Goal: Task Accomplishment & Management: Use online tool/utility

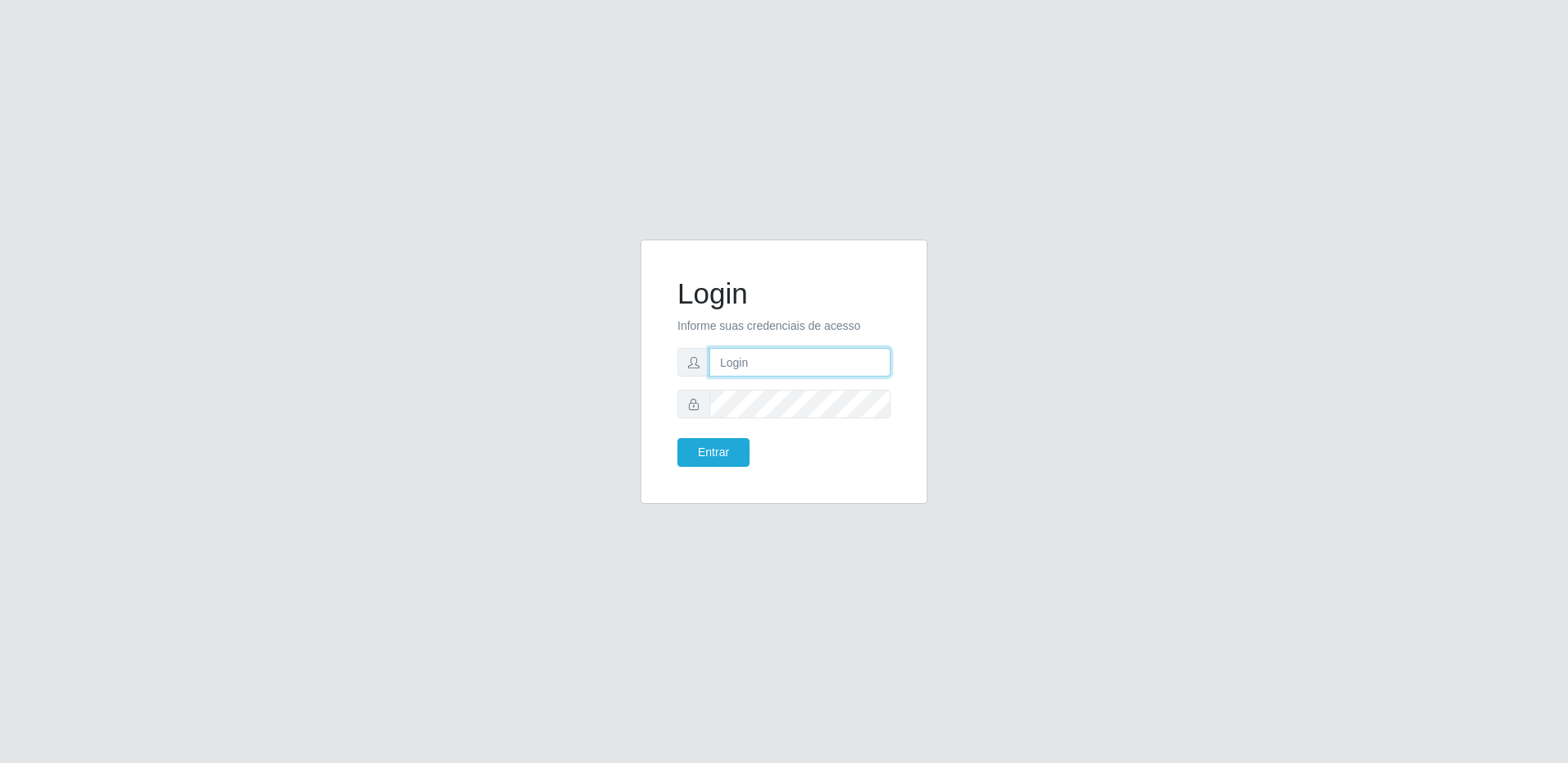
click at [764, 371] on input "text" at bounding box center [800, 362] width 181 height 29
click at [765, 368] on input "text" at bounding box center [800, 362] width 181 height 29
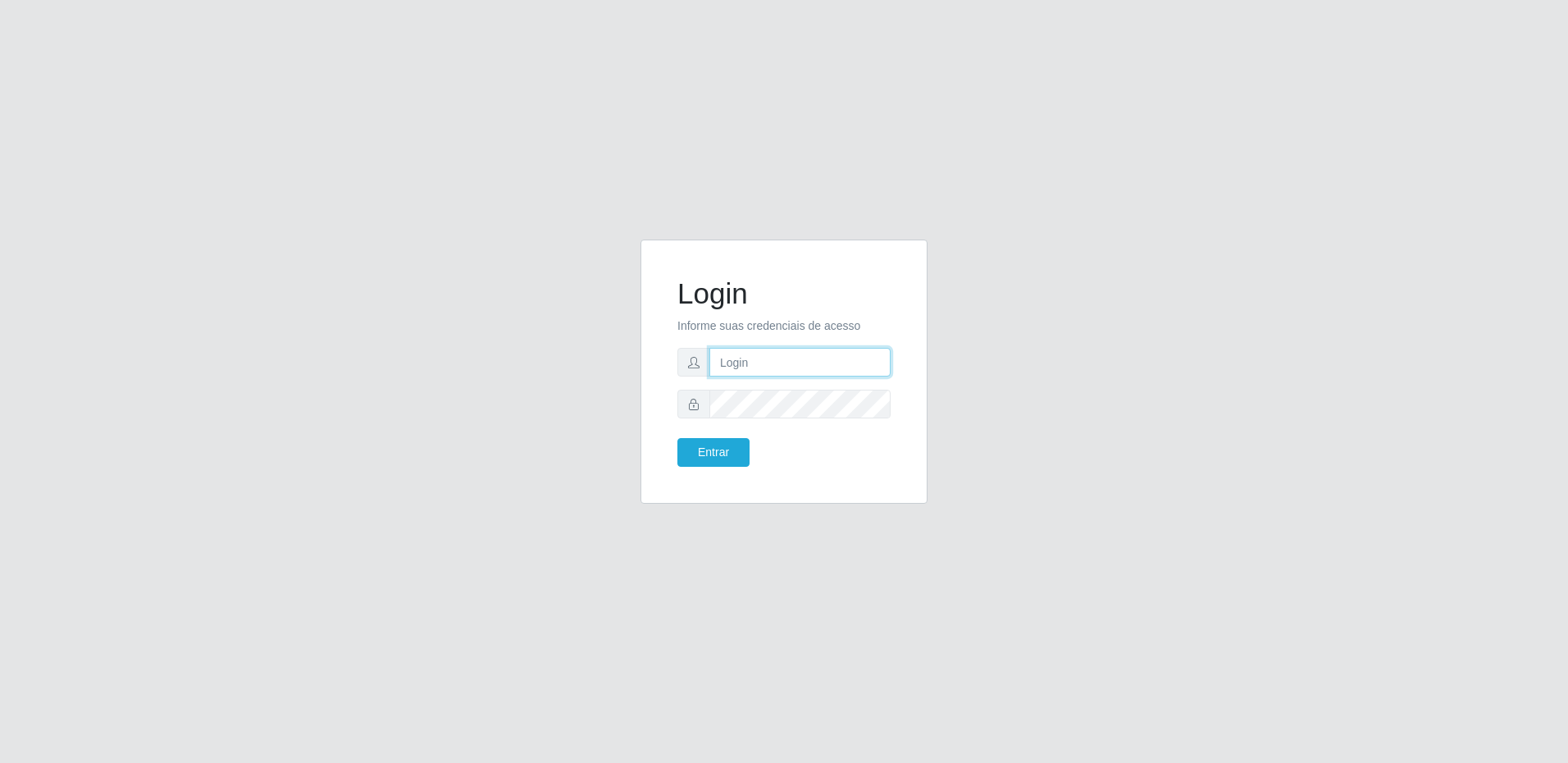
click at [814, 367] on input "text" at bounding box center [800, 362] width 181 height 29
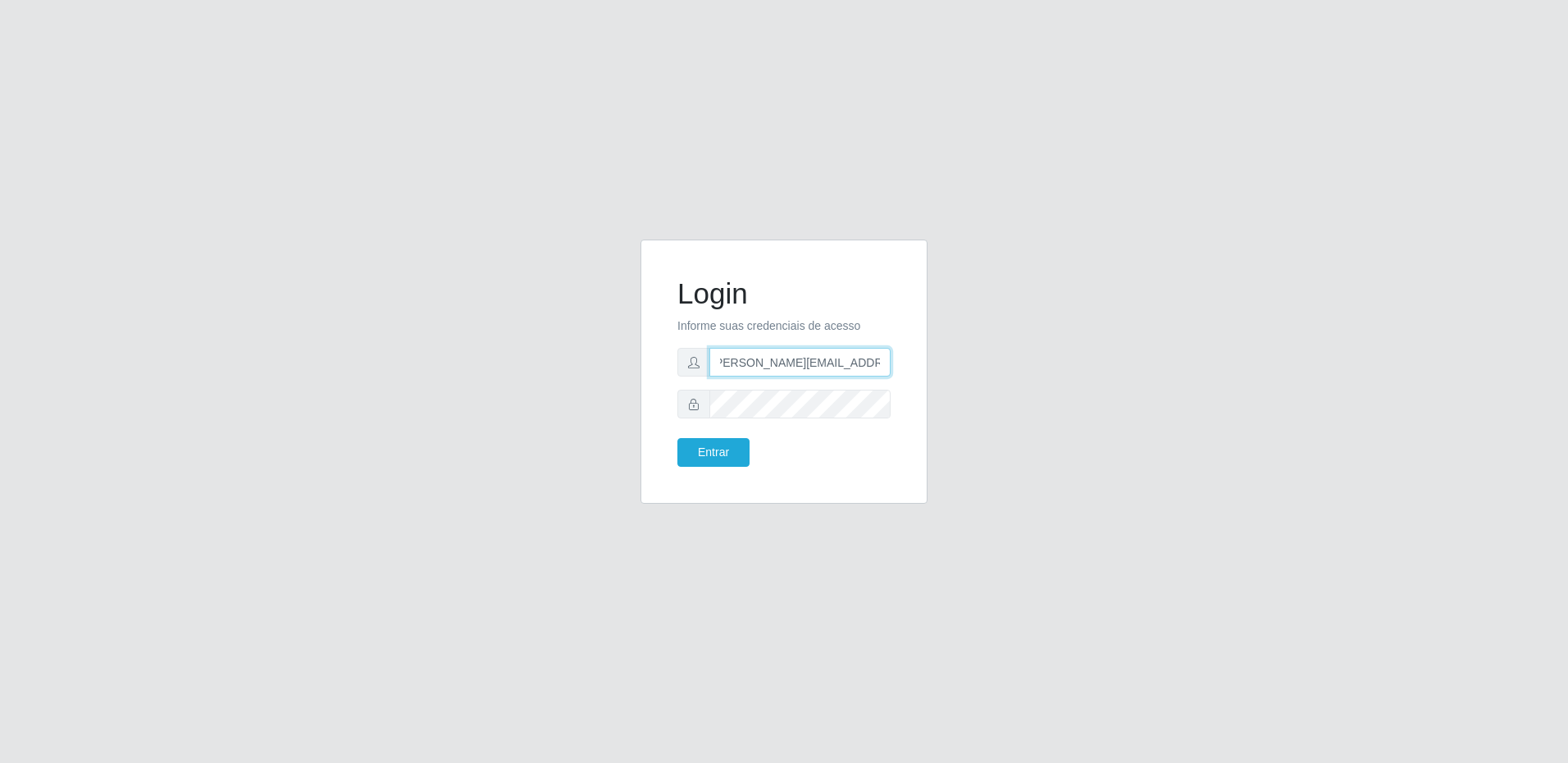
type input "[PERSON_NAME][EMAIL_ADDRESS][PERSON_NAME][DOMAIN_NAME]"
click at [677, 438] on button "Entrar" at bounding box center [713, 452] width 72 height 29
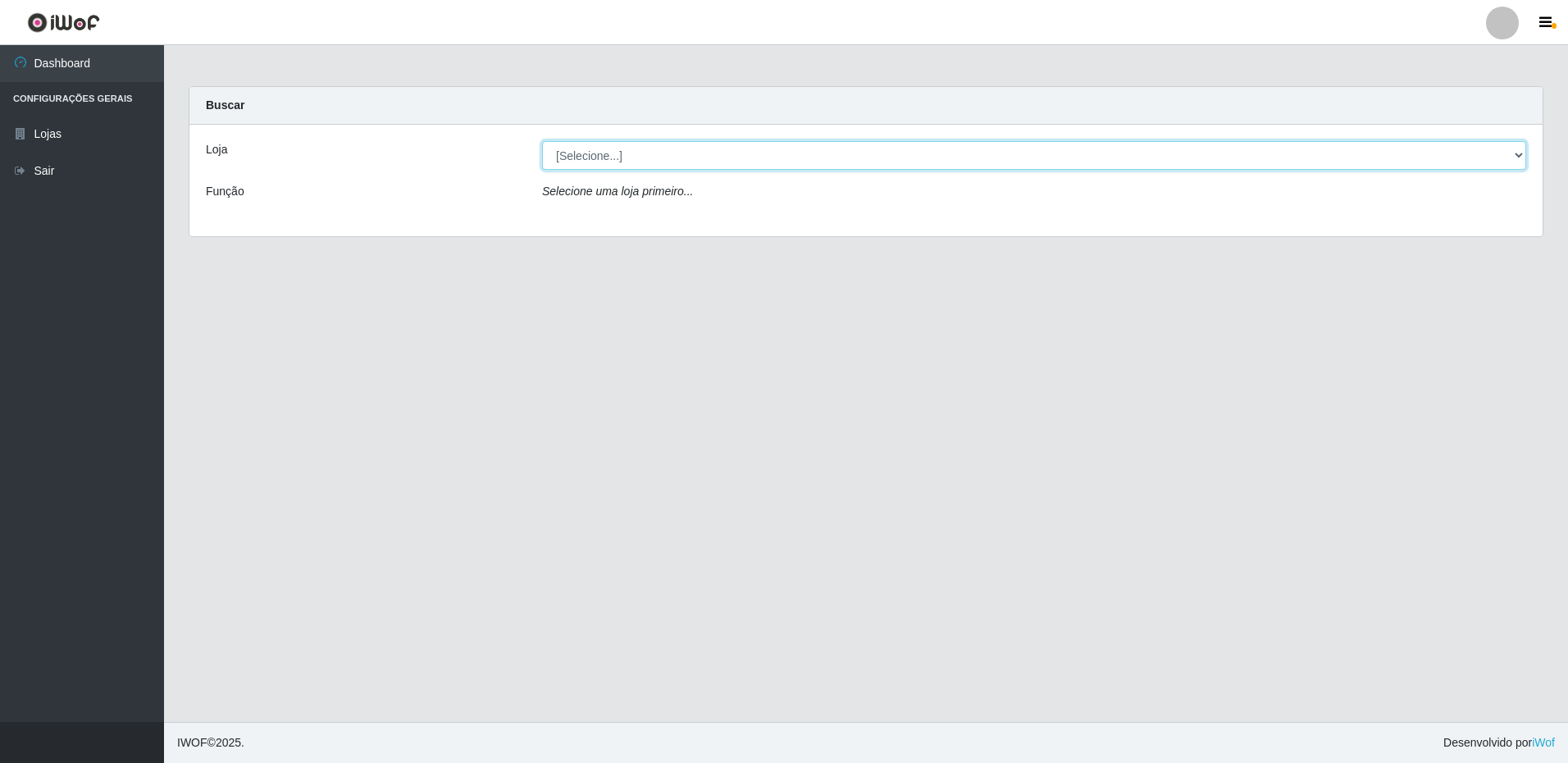
click at [653, 153] on select "[Selecione...] Extrabom - Loja 16 [GEOGRAPHIC_DATA]" at bounding box center [1035, 155] width 985 height 29
select select "450"
click at [542, 141] on select "[Selecione...] Extrabom - Loja 16 [GEOGRAPHIC_DATA]" at bounding box center [1035, 155] width 985 height 29
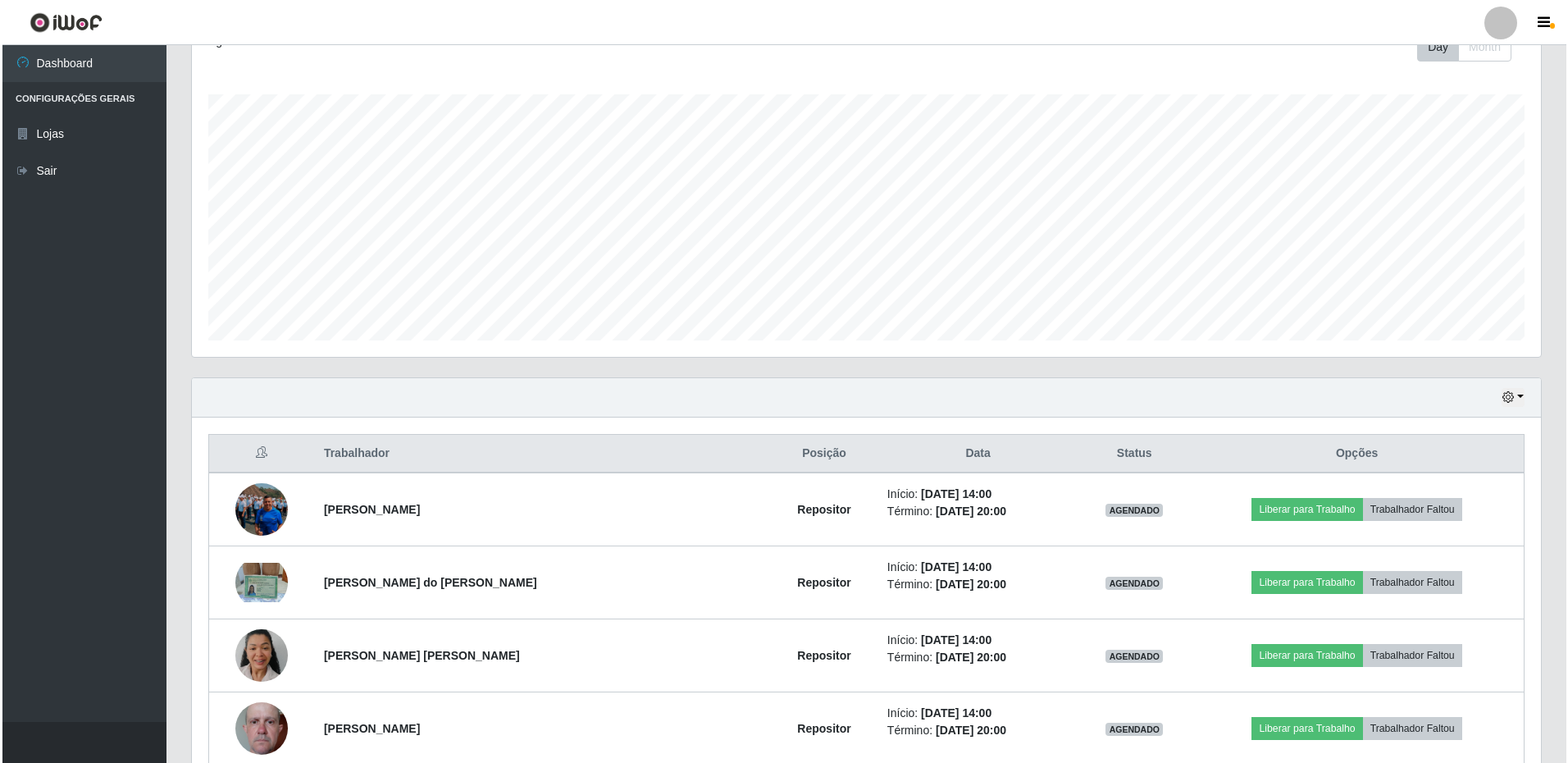
scroll to position [329, 0]
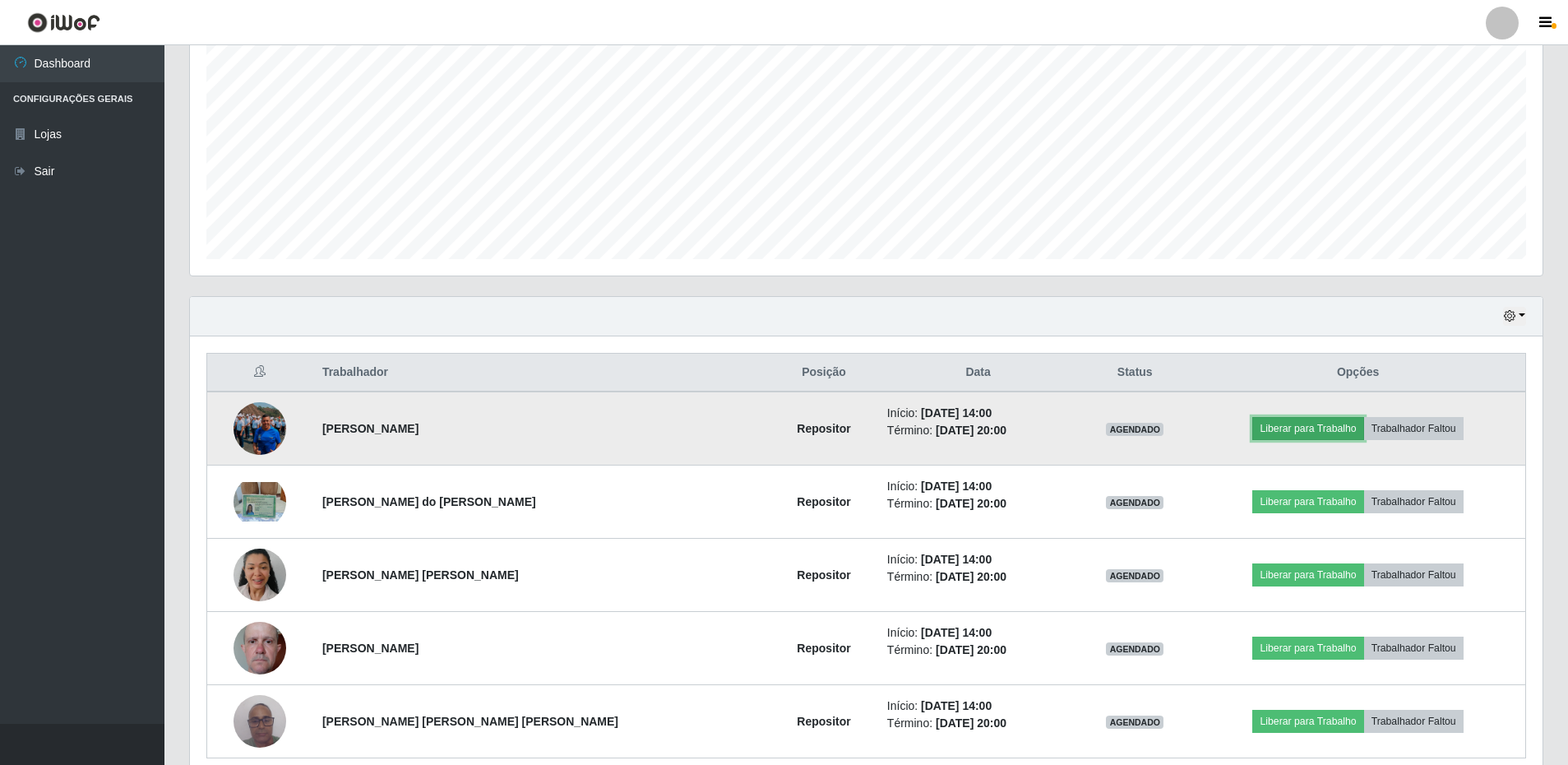
click at [1281, 422] on button "Liberar para Trabalho" at bounding box center [1307, 429] width 111 height 23
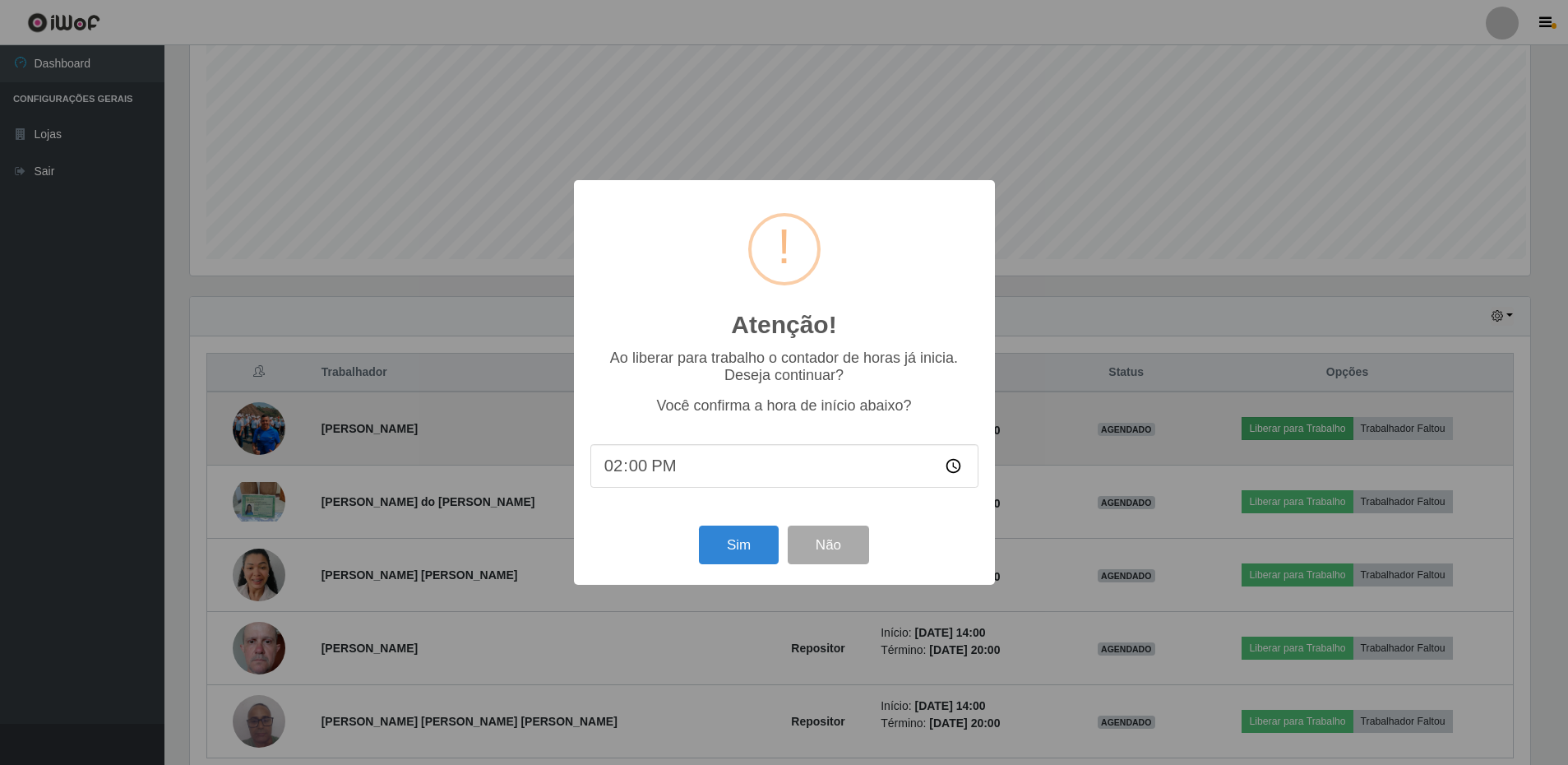
scroll to position [342, 1344]
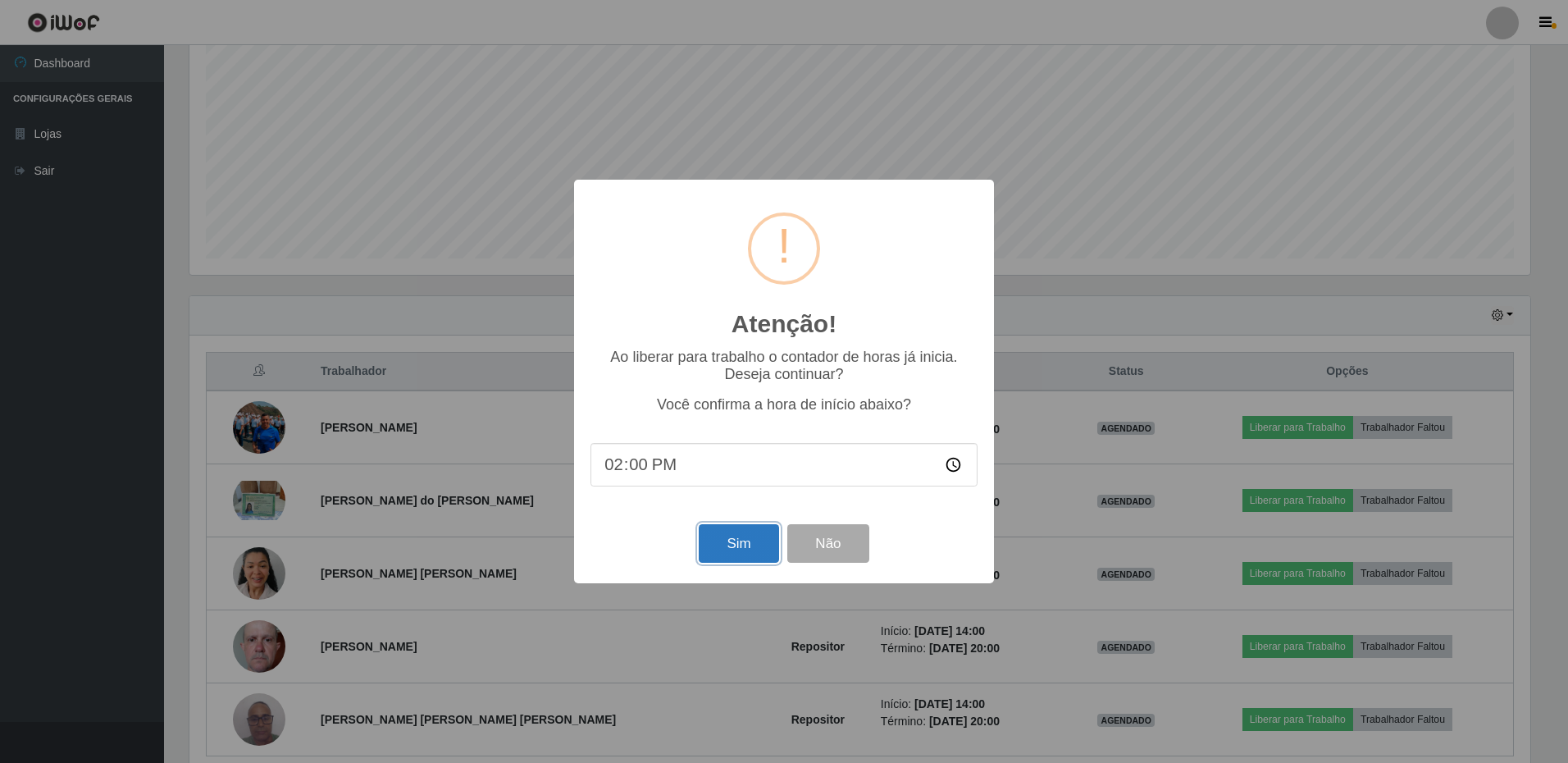
click at [733, 551] on button "Sim" at bounding box center [738, 543] width 80 height 39
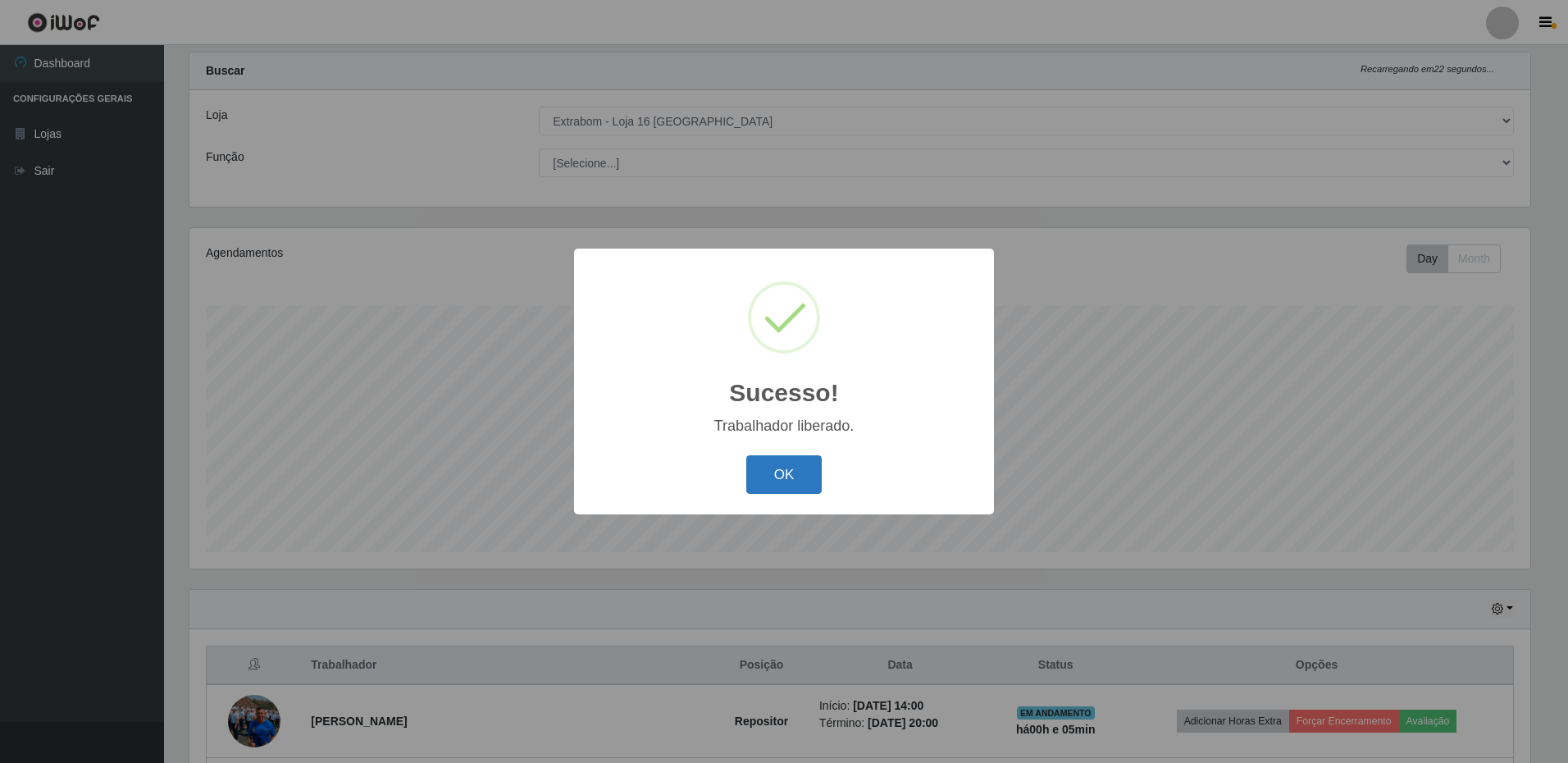
click at [770, 470] on button "OK" at bounding box center [784, 475] width 76 height 39
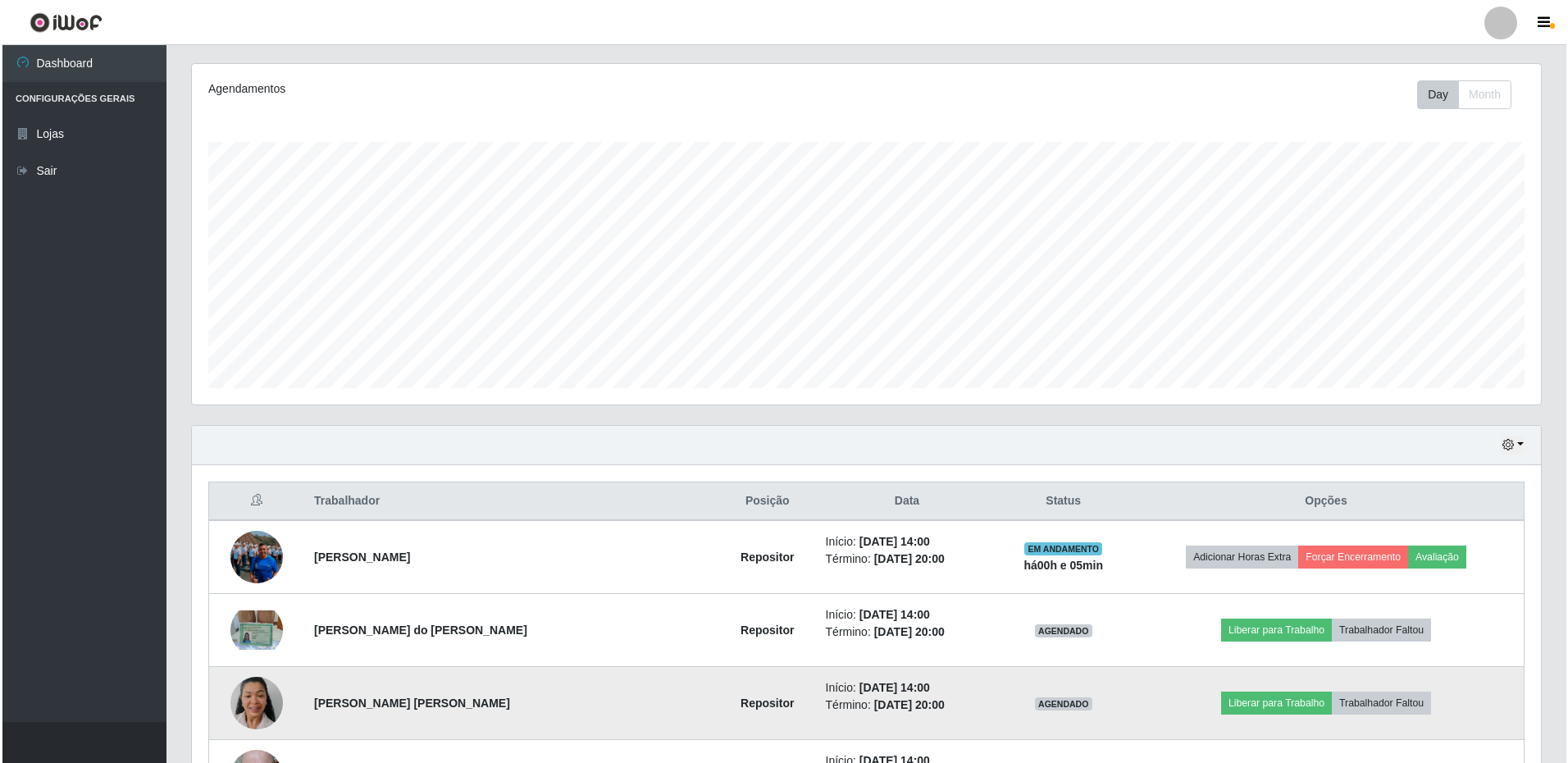
scroll to position [280, 0]
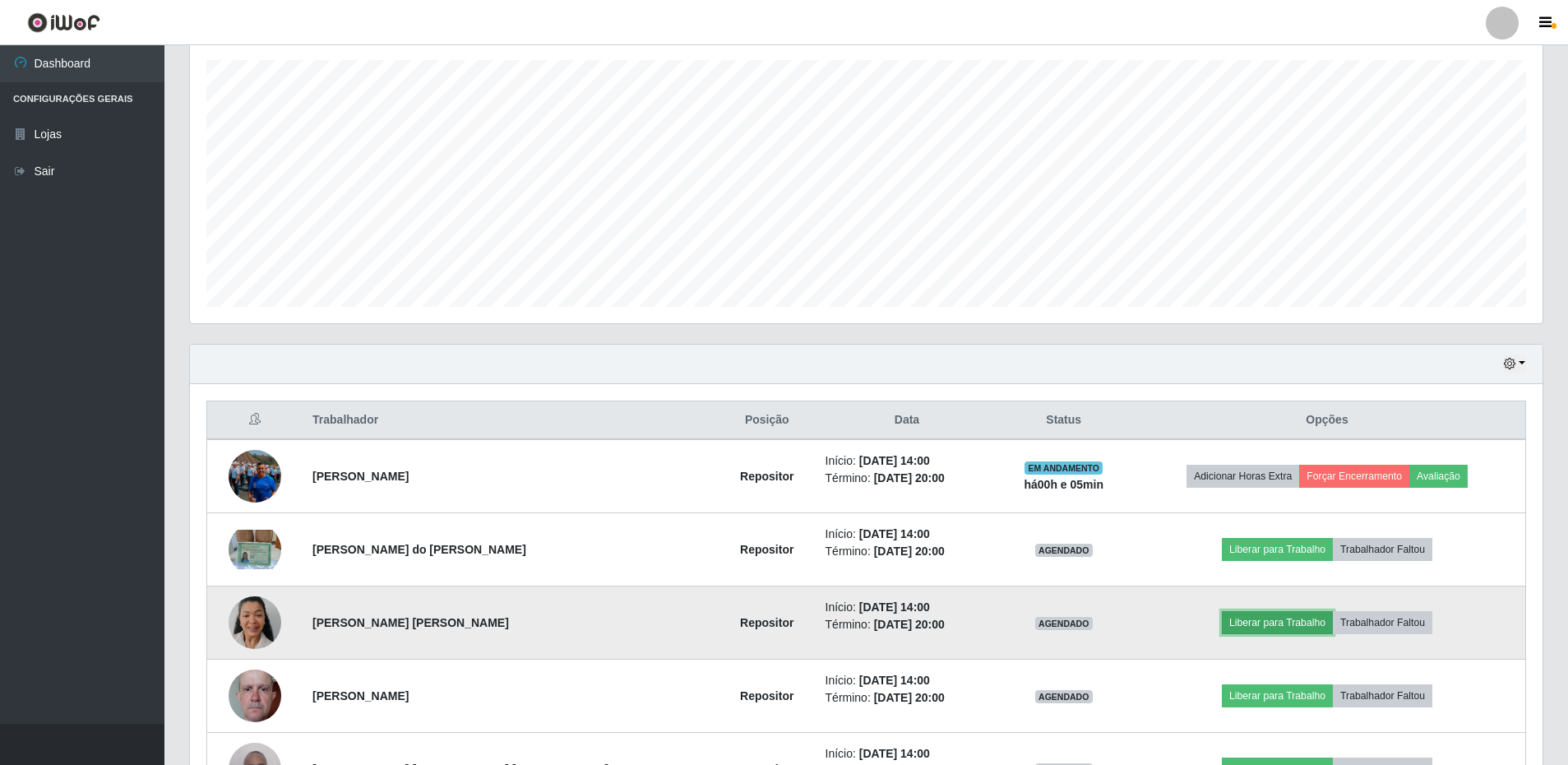
click at [1239, 619] on button "Liberar para Trabalho" at bounding box center [1277, 623] width 111 height 23
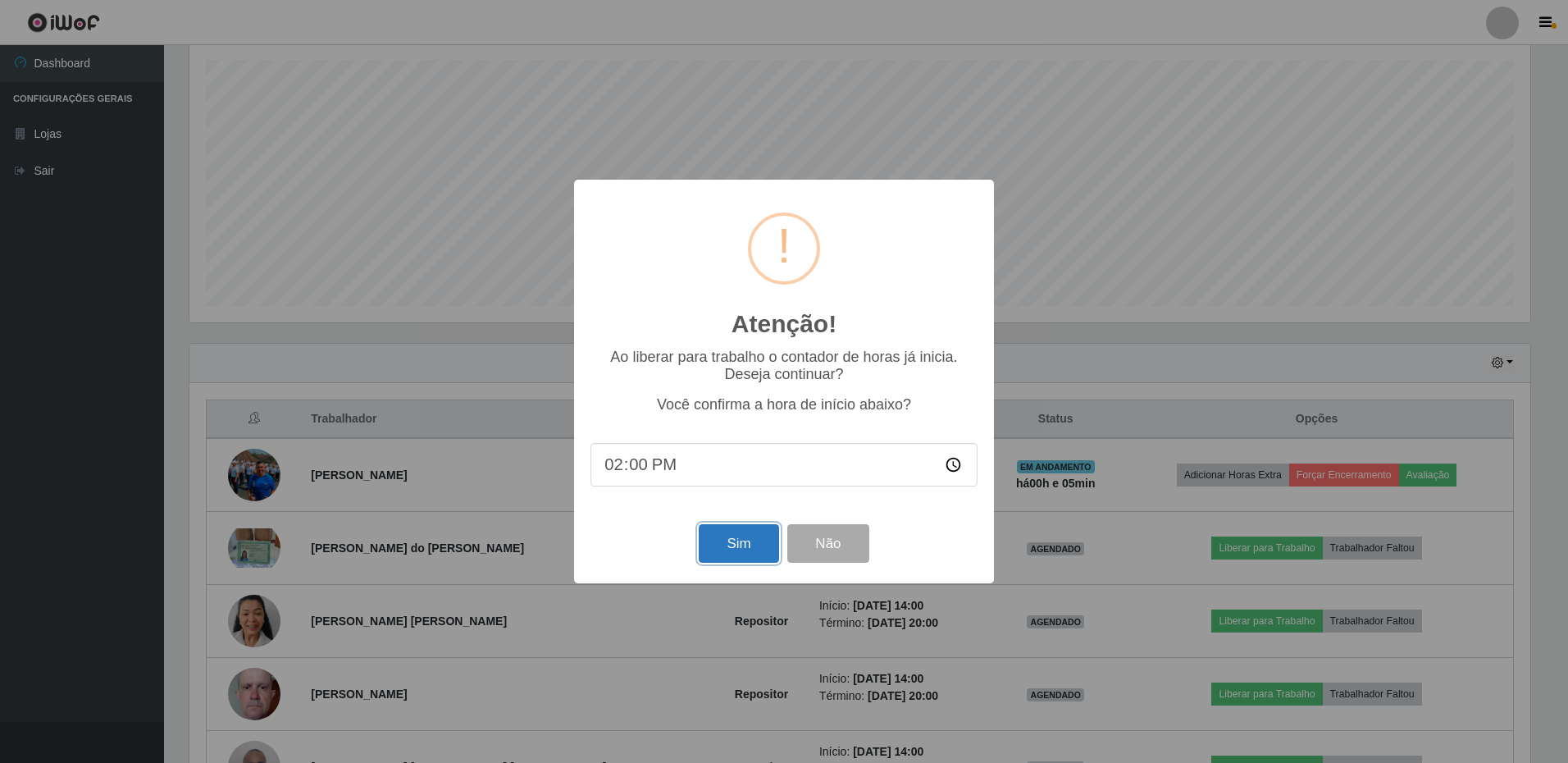
click at [733, 545] on button "Sim" at bounding box center [738, 543] width 80 height 39
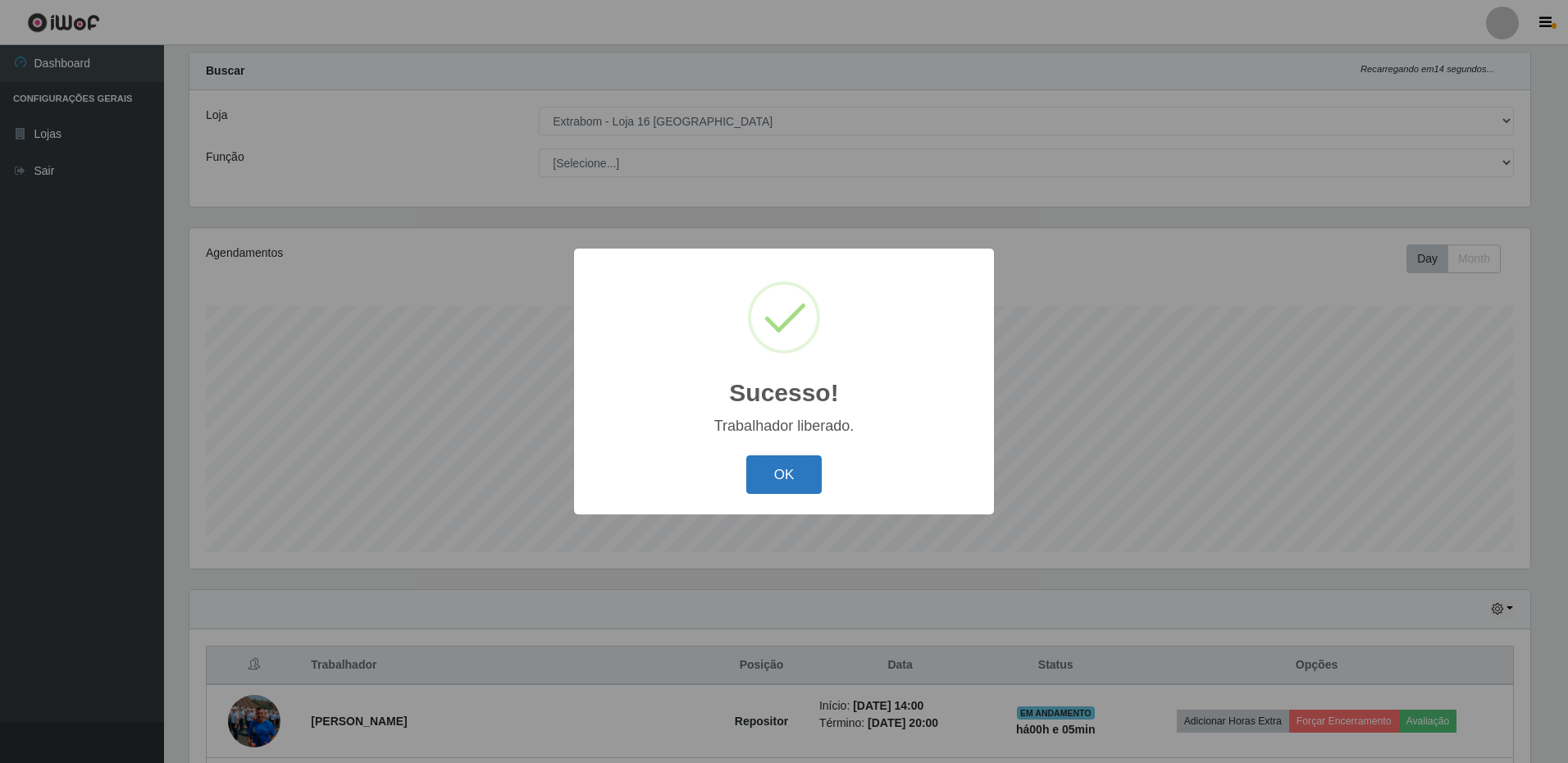
click at [783, 481] on button "OK" at bounding box center [784, 475] width 76 height 39
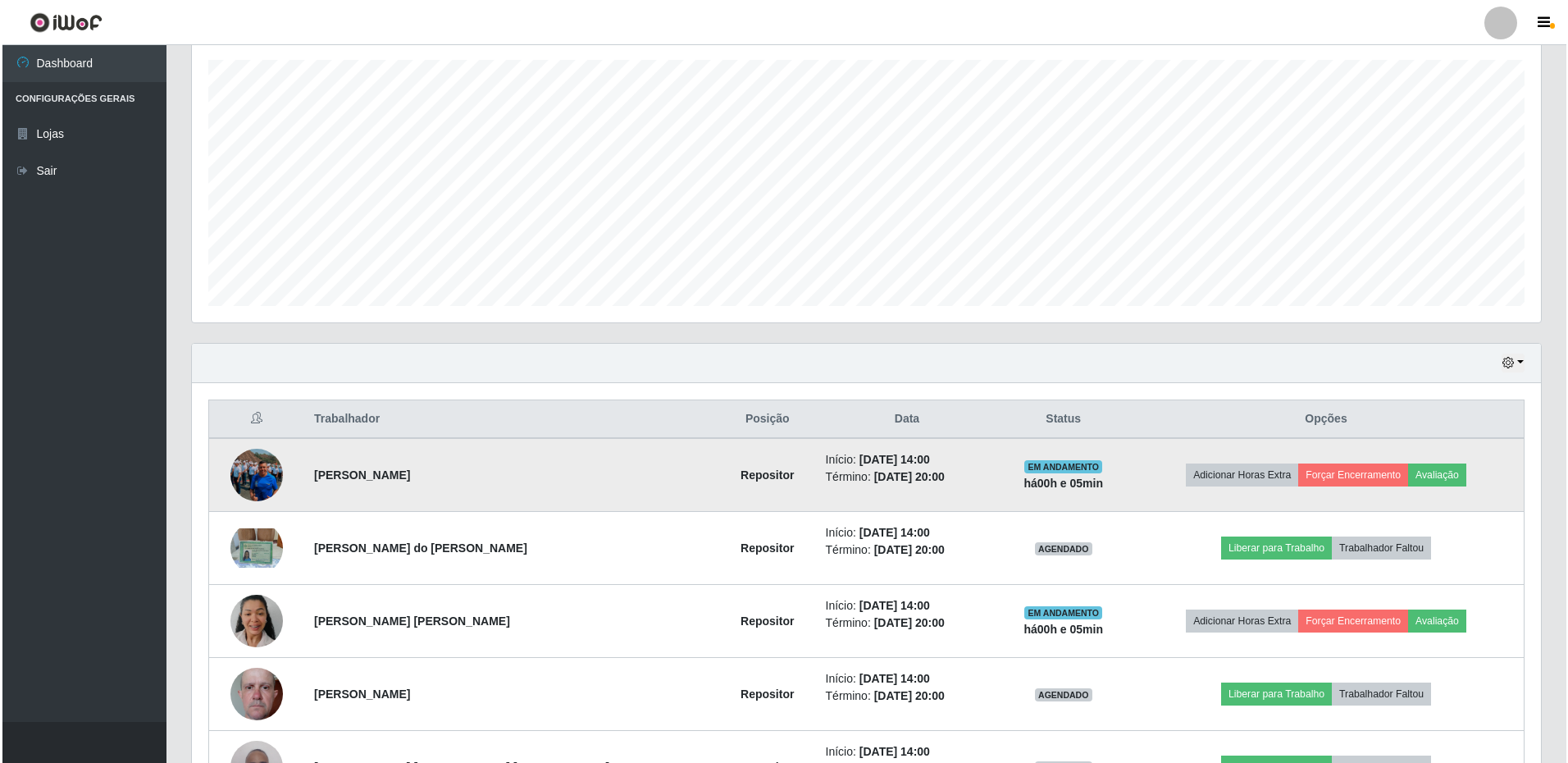
scroll to position [363, 0]
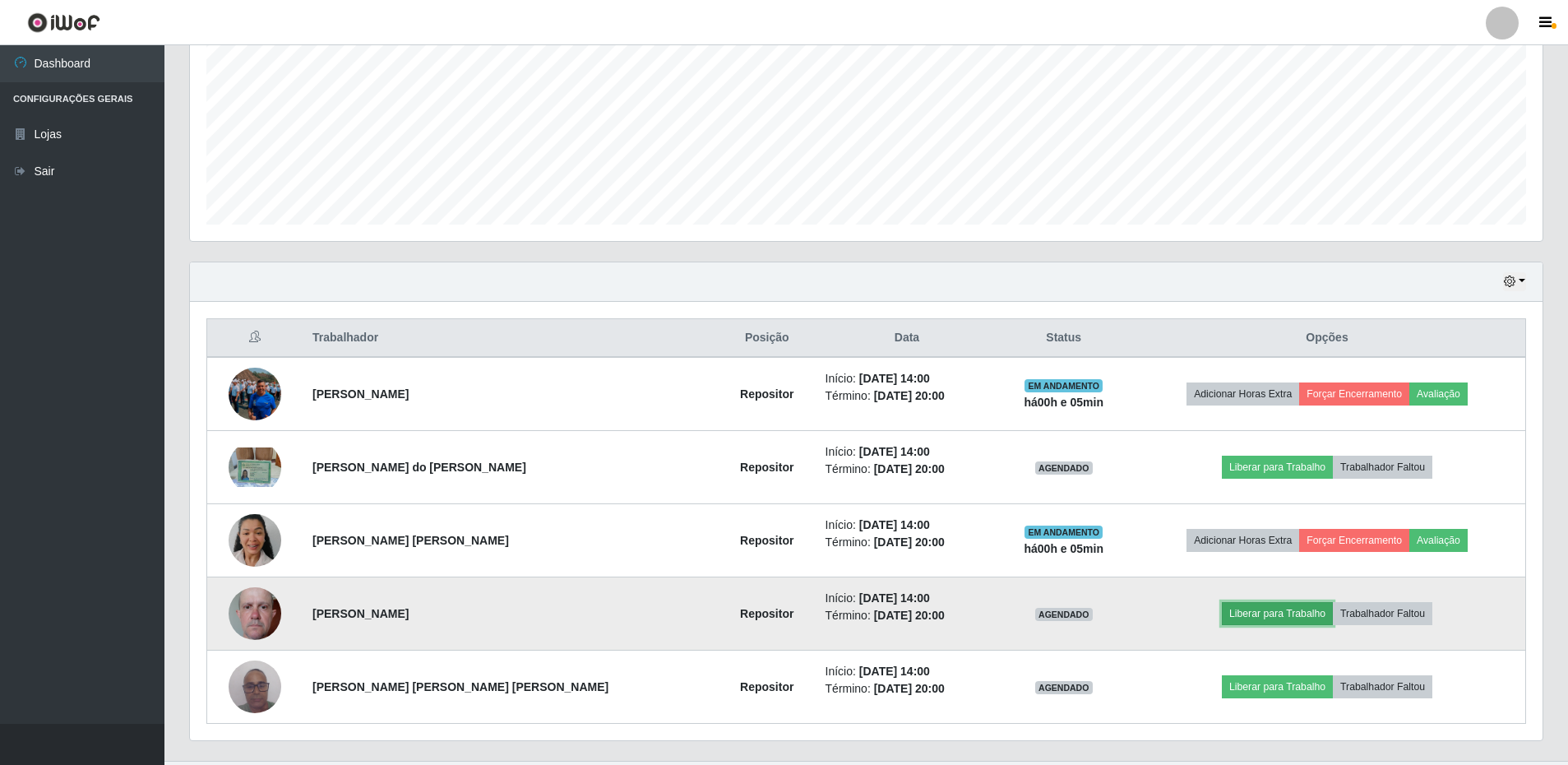
click at [1274, 619] on button "Liberar para Trabalho" at bounding box center [1277, 613] width 111 height 23
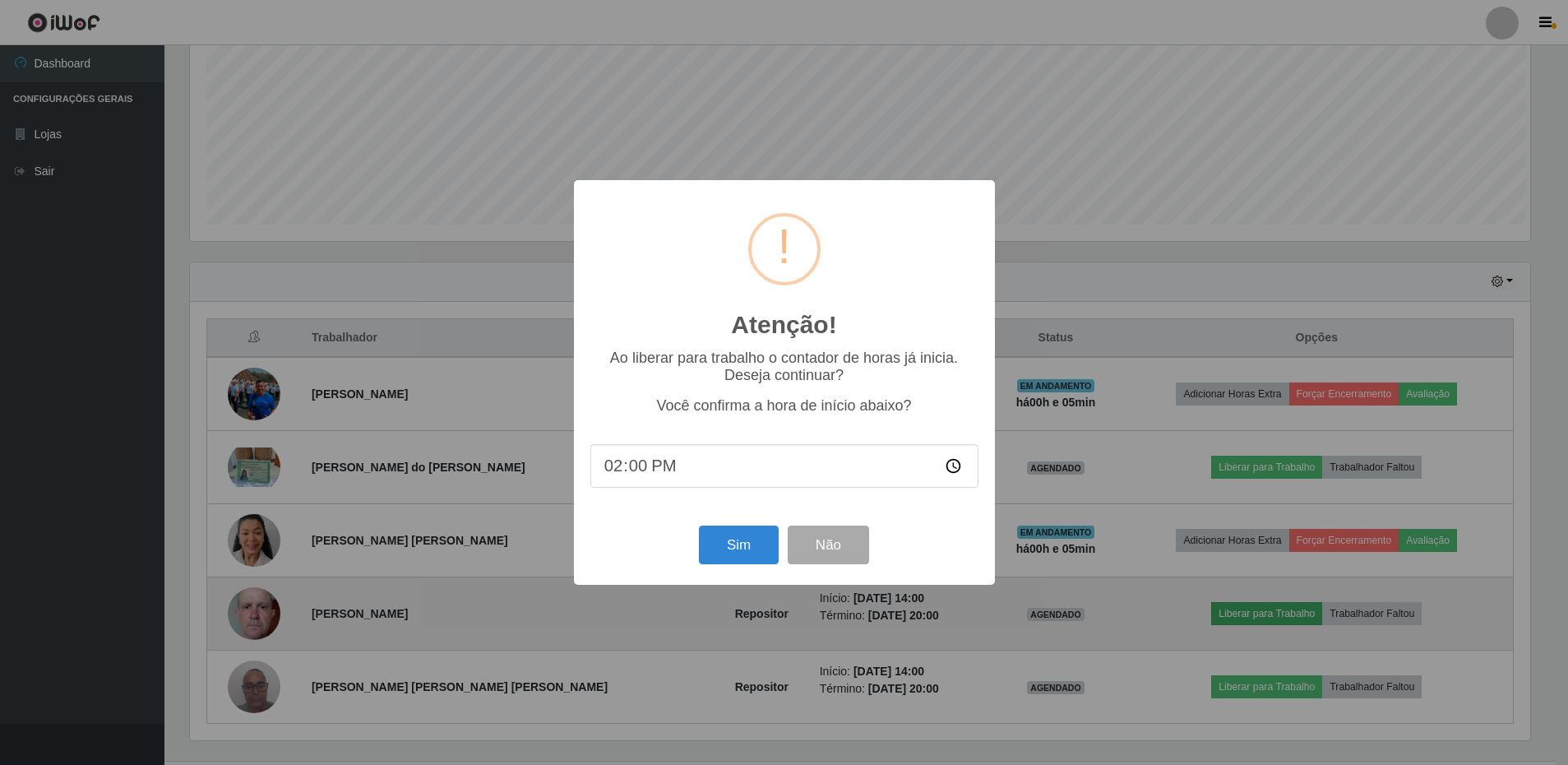
scroll to position [342, 1344]
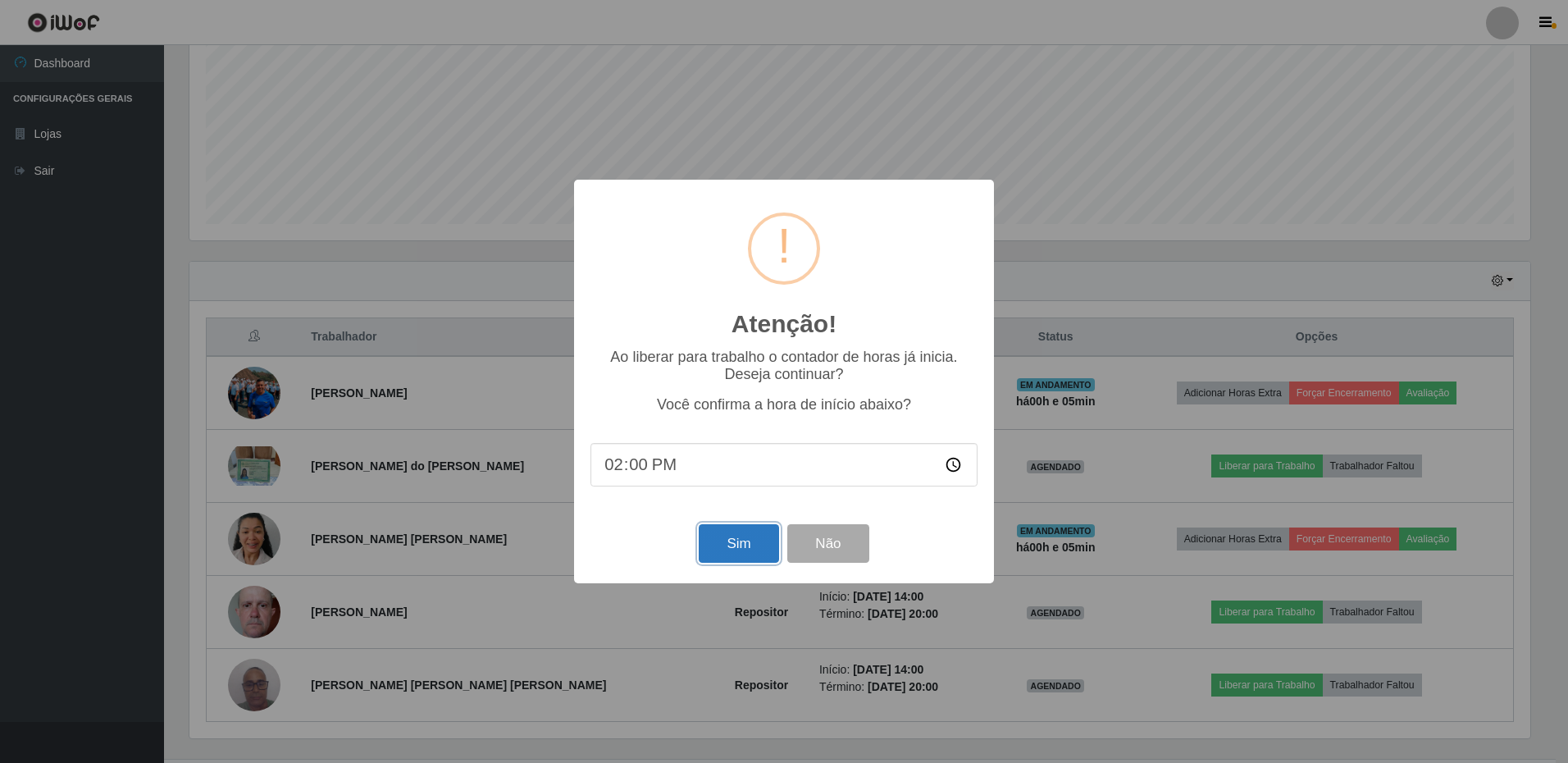
click at [747, 554] on button "Sim" at bounding box center [738, 543] width 80 height 39
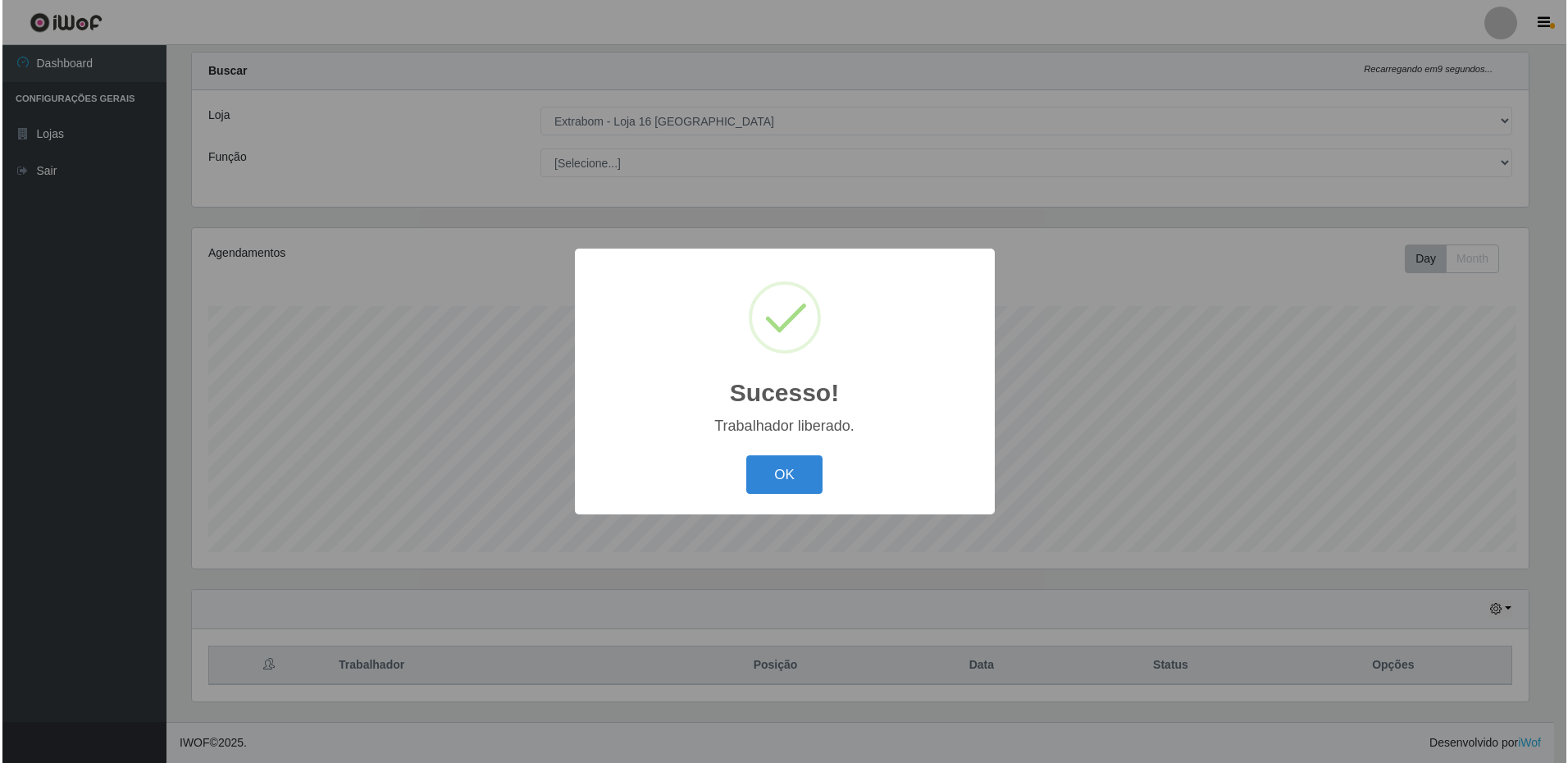
scroll to position [0, 0]
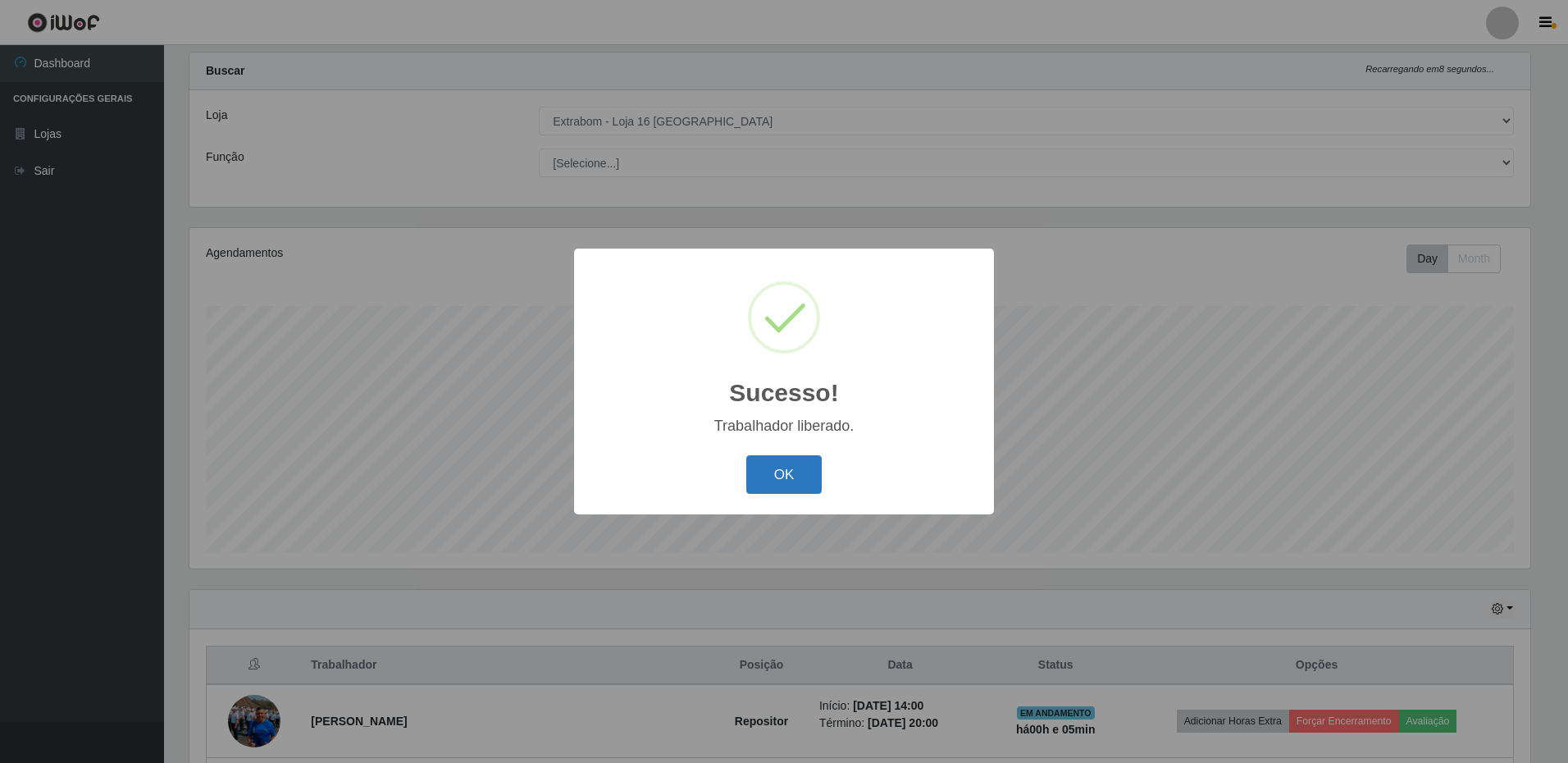
click at [778, 479] on button "OK" at bounding box center [784, 475] width 76 height 39
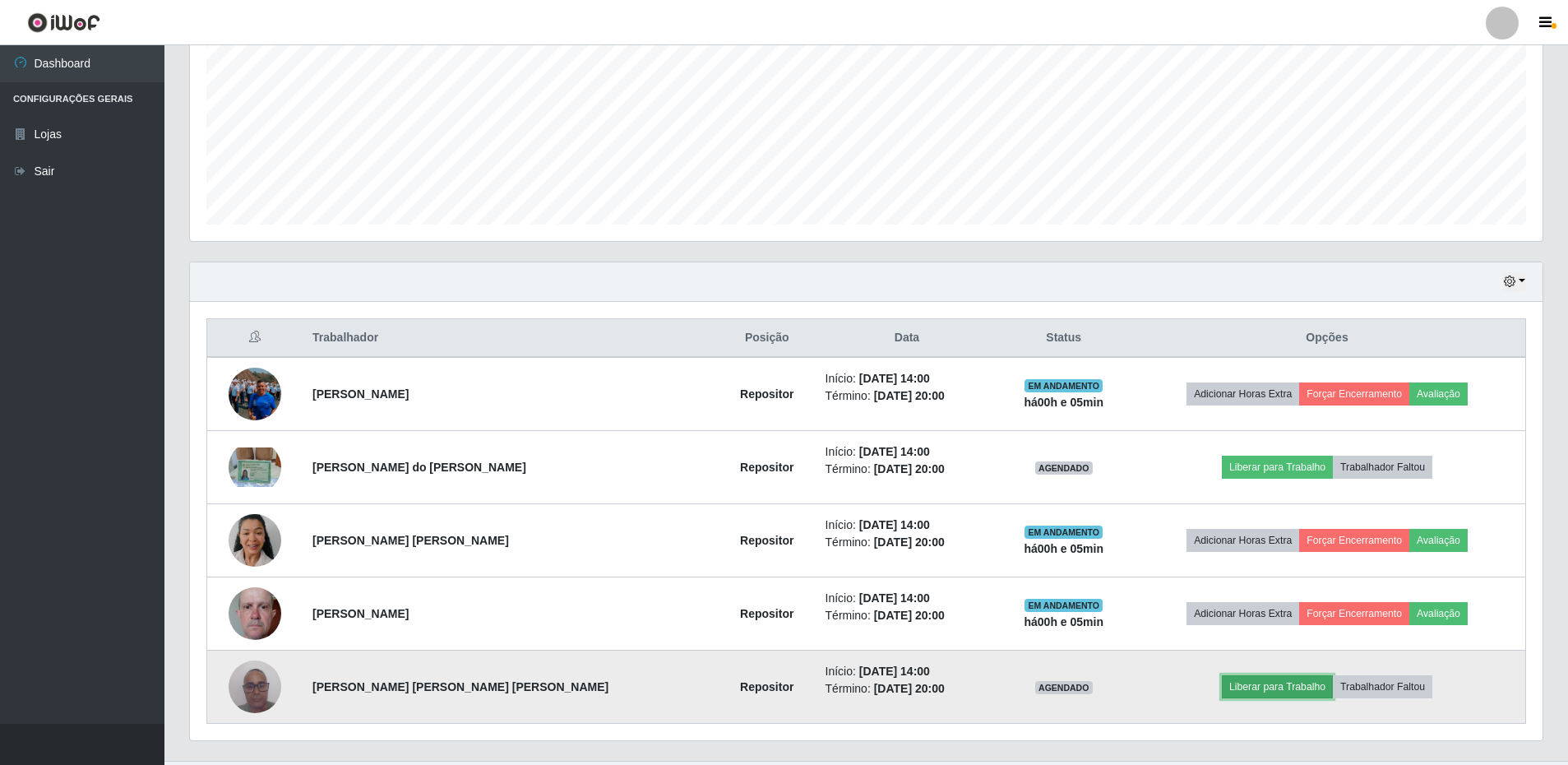
click at [1241, 675] on button "Liberar para Trabalho" at bounding box center [1277, 687] width 111 height 23
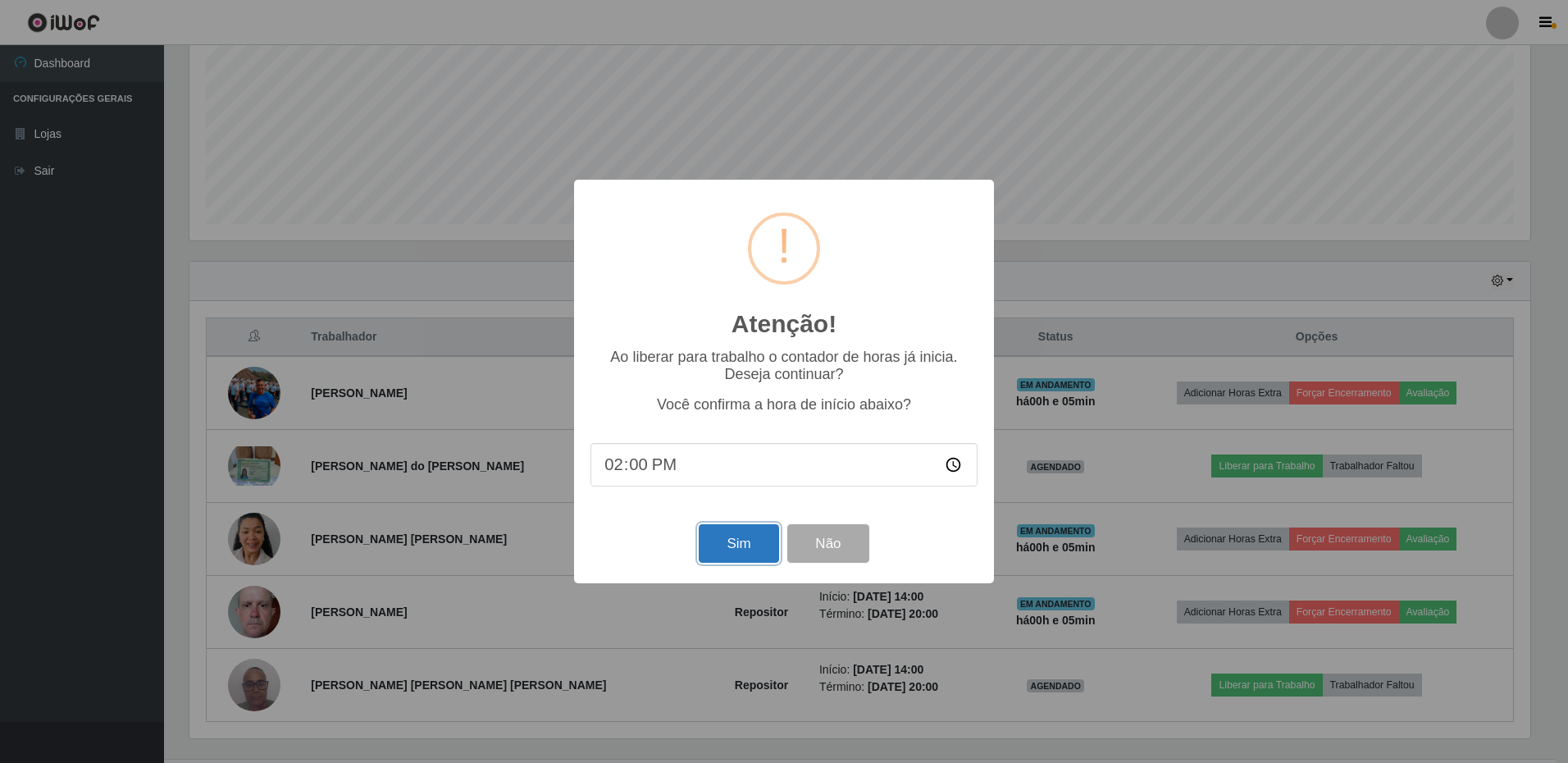
click at [763, 551] on button "Sim" at bounding box center [738, 543] width 80 height 39
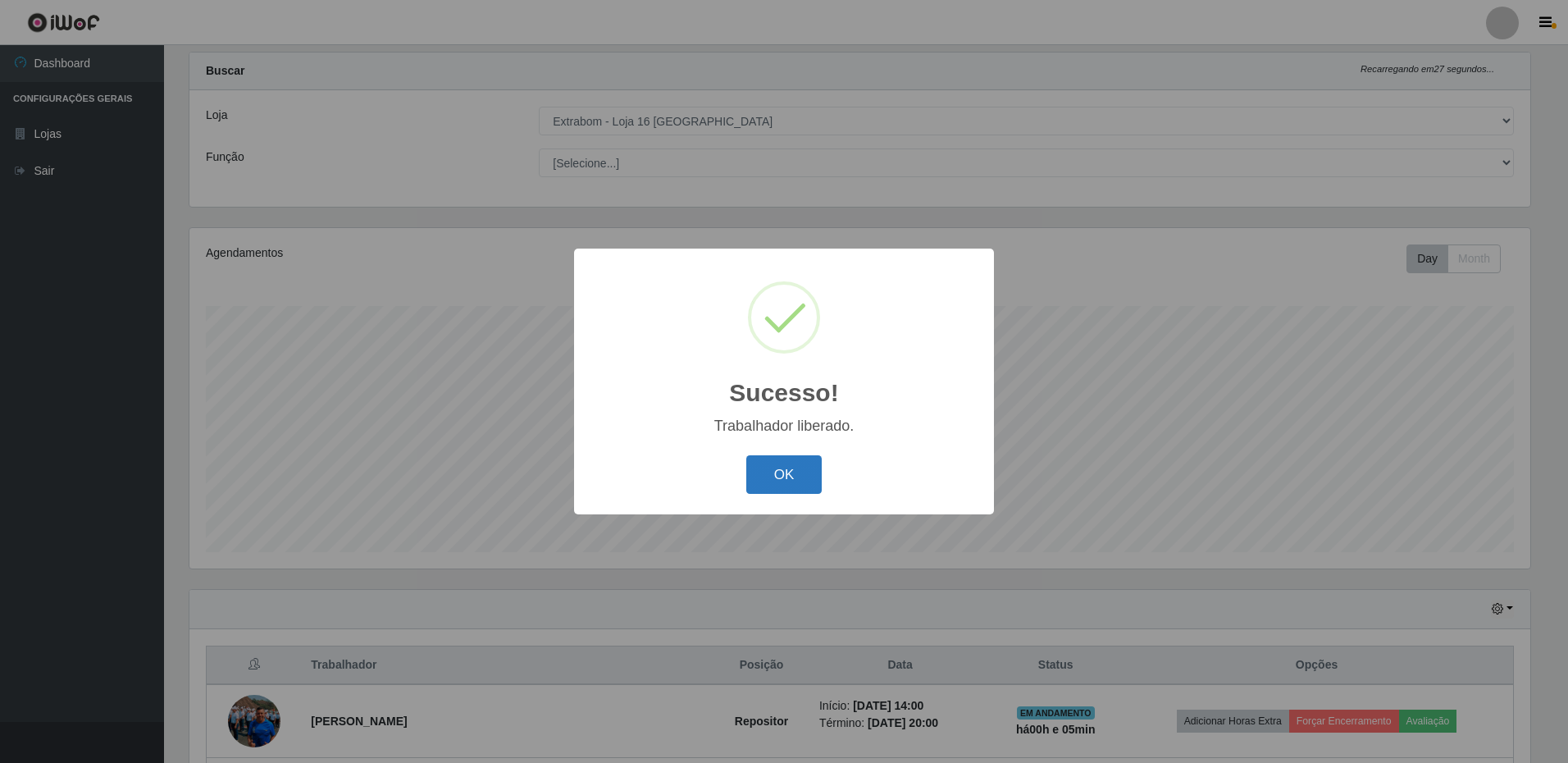
click at [784, 476] on button "OK" at bounding box center [784, 475] width 76 height 39
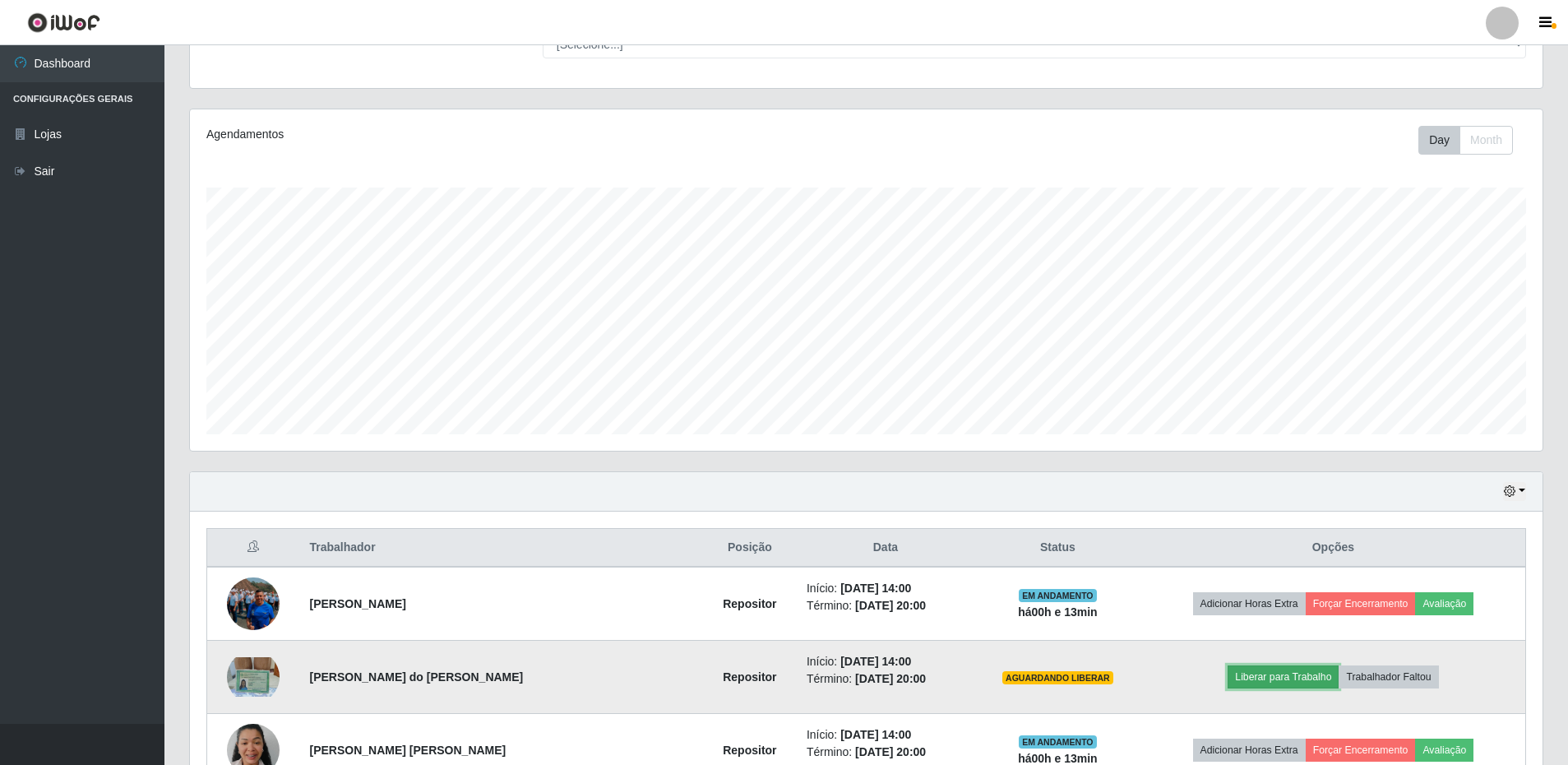
click at [1314, 679] on button "Liberar para Trabalho" at bounding box center [1283, 677] width 111 height 23
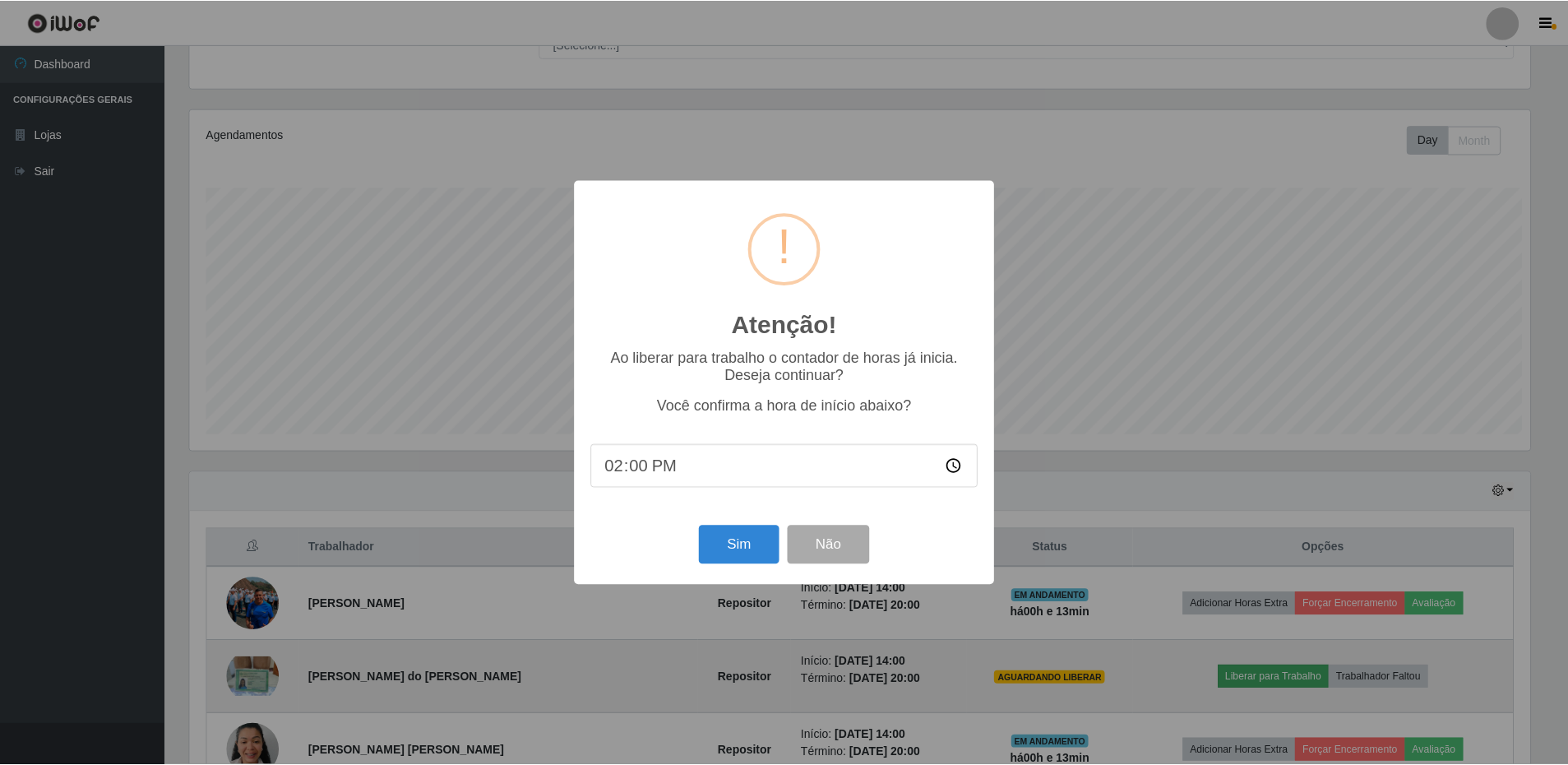
scroll to position [342, 1344]
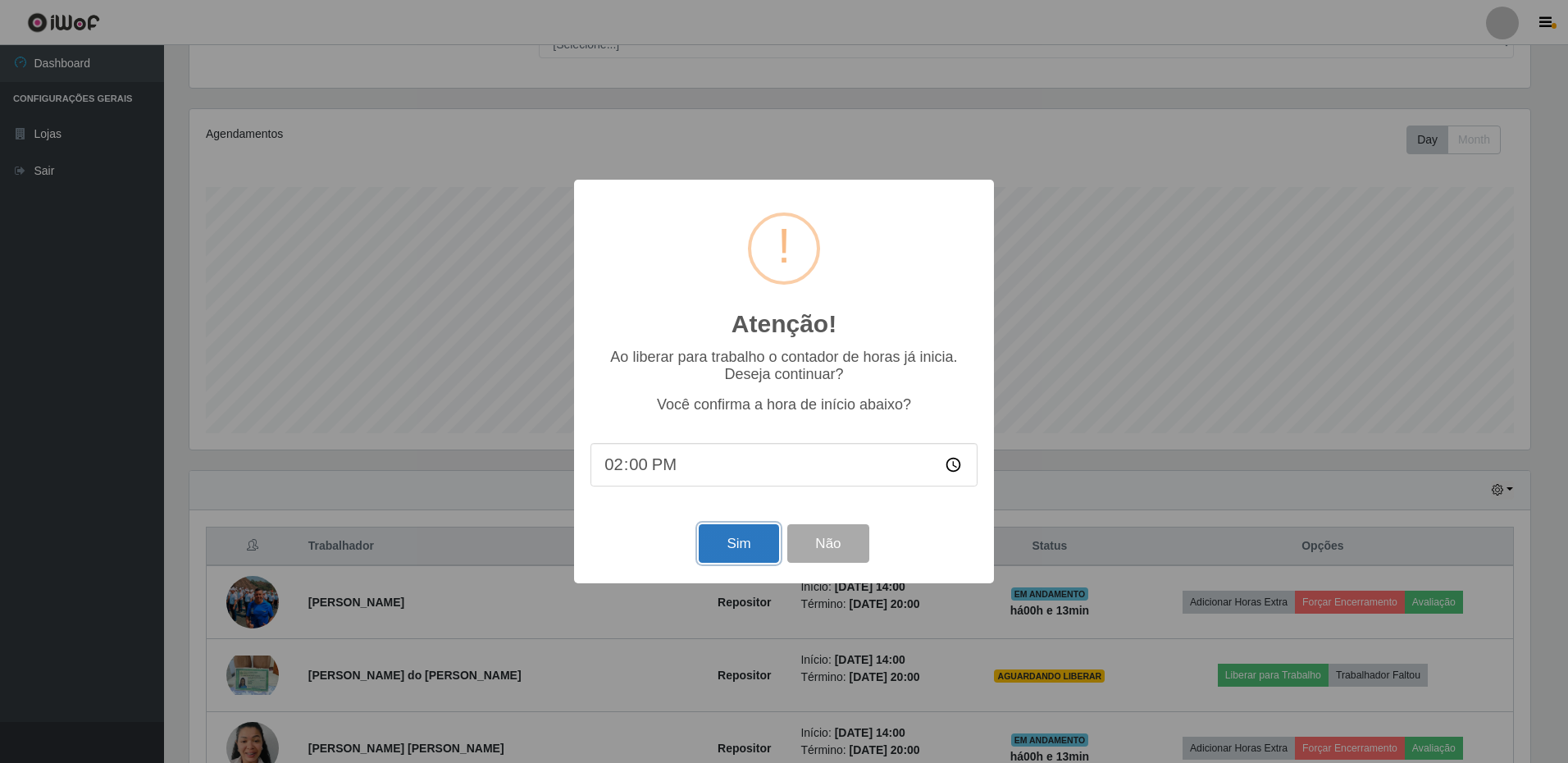
click at [713, 554] on button "Sim" at bounding box center [738, 543] width 80 height 39
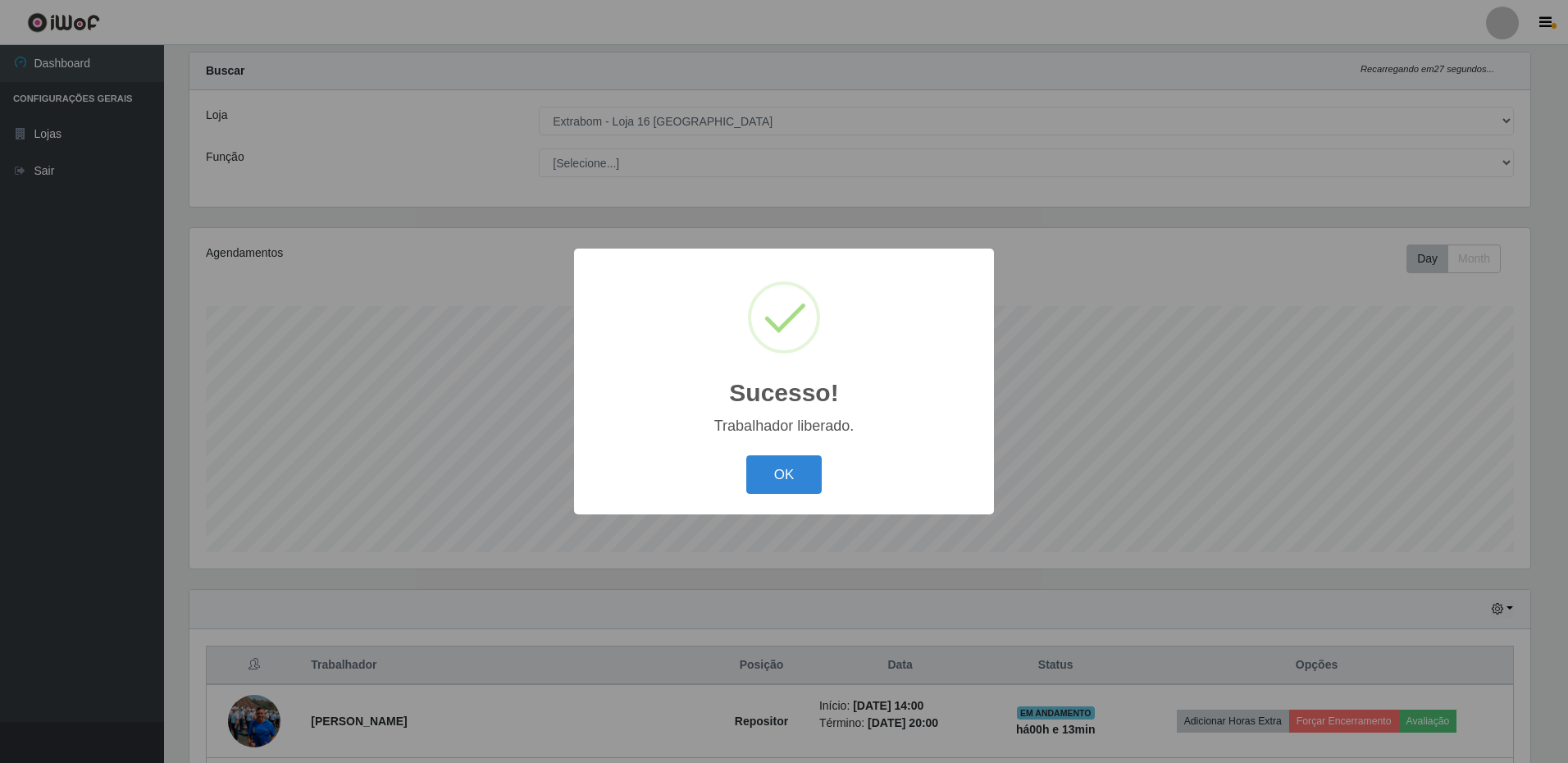
click at [808, 449] on div "Sucesso! × Trabalhador liberado. OK Cancel" at bounding box center [783, 381] width 420 height 265
click at [800, 474] on button "OK" at bounding box center [784, 475] width 76 height 39
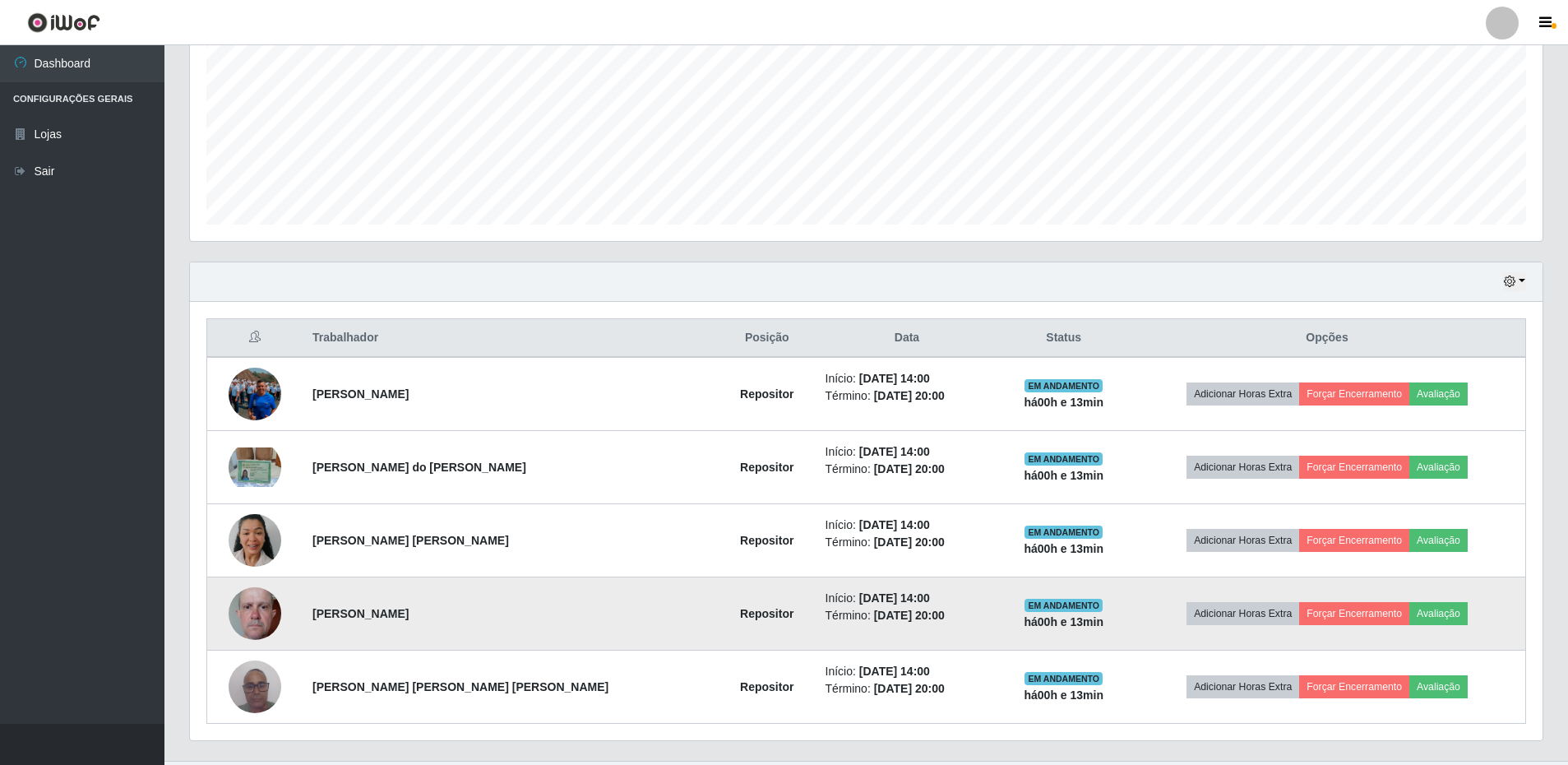
scroll to position [401, 0]
